Goal: Task Accomplishment & Management: Manage account settings

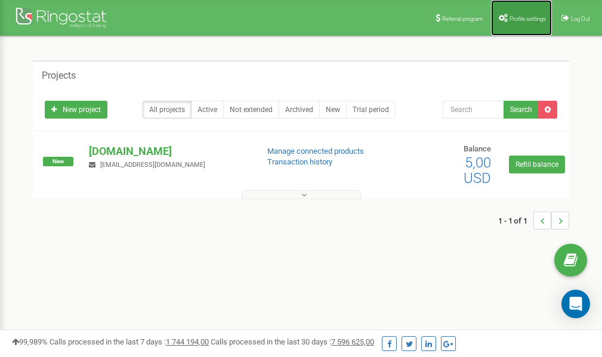
click at [520, 17] on span "Profile settings" at bounding box center [527, 19] width 36 height 7
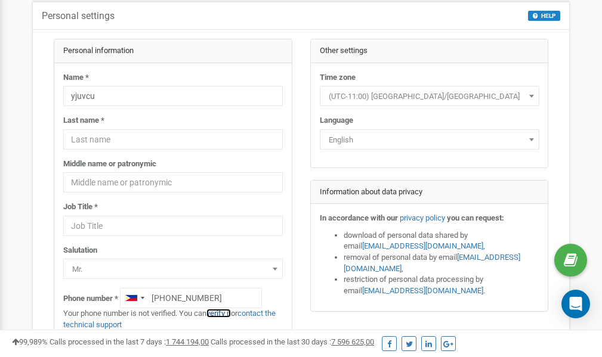
click at [224, 314] on link "verify it" at bounding box center [218, 313] width 24 height 9
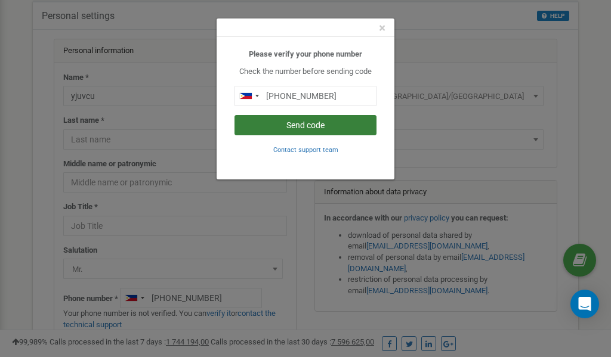
click at [289, 126] on button "Send code" at bounding box center [305, 125] width 142 height 20
